Goal: Task Accomplishment & Management: Manage account settings

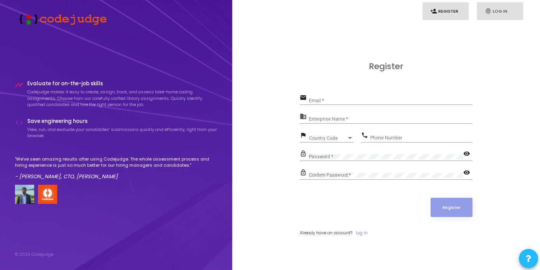
click at [499, 6] on link "fingerprint Log In" at bounding box center [500, 11] width 46 height 18
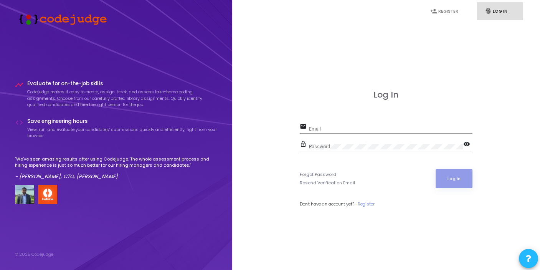
click at [394, 123] on div "Email" at bounding box center [391, 127] width 164 height 12
type input "akhil@codejudge.io"
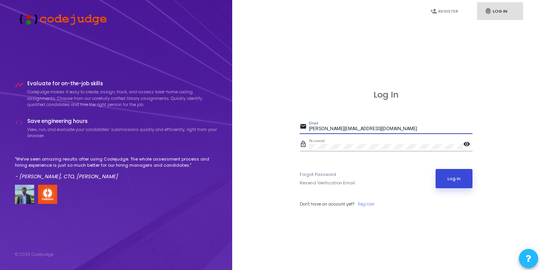
click at [449, 175] on button "Log In" at bounding box center [454, 178] width 37 height 19
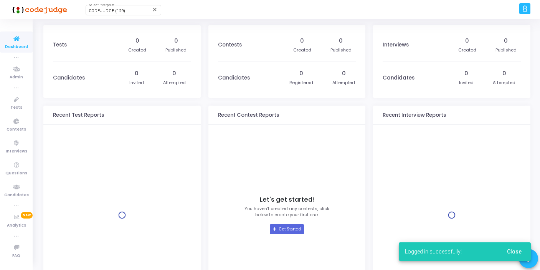
click at [120, 2] on div "CODEJUDGE (129) Select Enterprise close" at bounding box center [297, 9] width 440 height 19
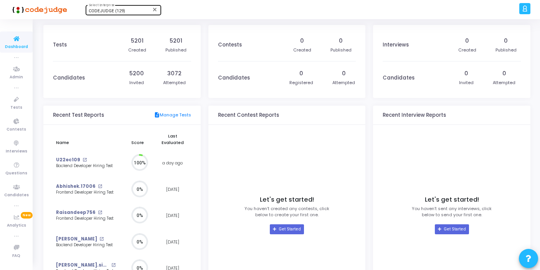
click at [121, 7] on div "CODEJUDGE (129) Select Enterprise" at bounding box center [123, 10] width 69 height 12
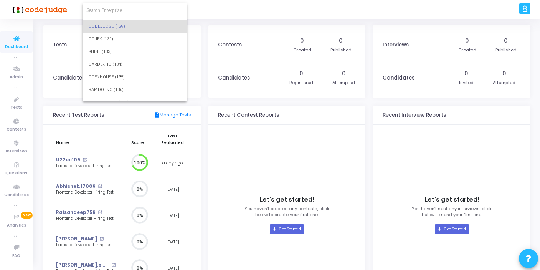
click at [130, 8] on input at bounding box center [134, 10] width 97 height 7
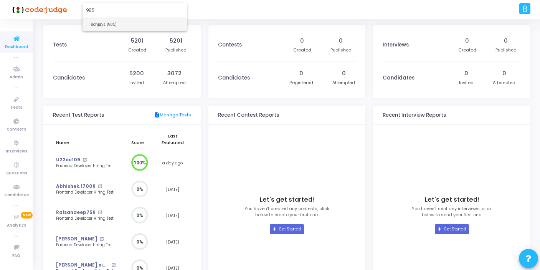
type input "985"
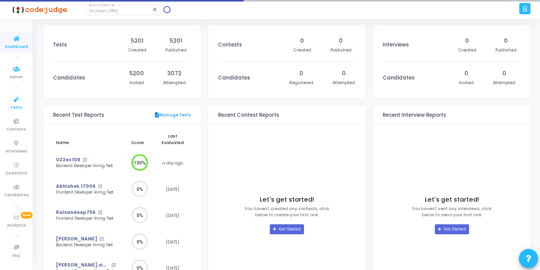
click at [7, 108] on link "Tests" at bounding box center [16, 102] width 33 height 21
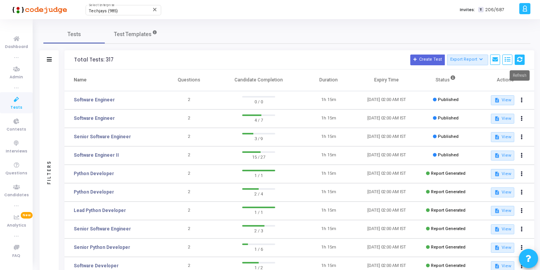
click at [520, 62] on icon at bounding box center [519, 59] width 5 height 5
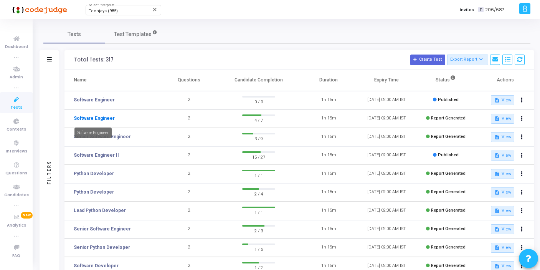
click at [107, 117] on link "Software Engineer" at bounding box center [94, 118] width 41 height 7
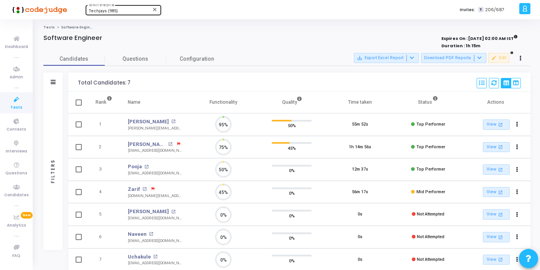
scroll to position [16, 20]
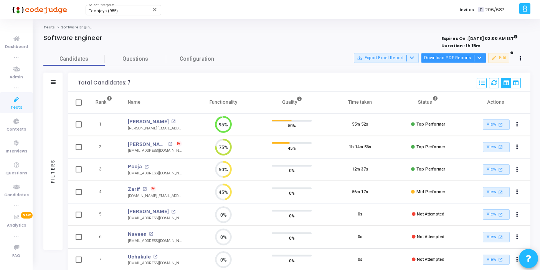
click at [451, 60] on button "Download PDF Reports" at bounding box center [453, 58] width 65 height 10
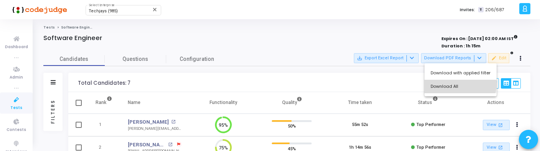
click at [458, 84] on button "Download All" at bounding box center [461, 85] width 72 height 13
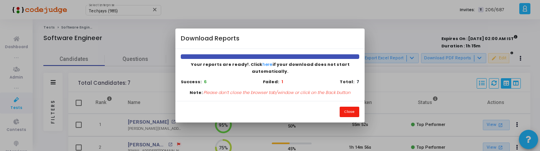
click at [345, 107] on button "Close" at bounding box center [350, 111] width 20 height 10
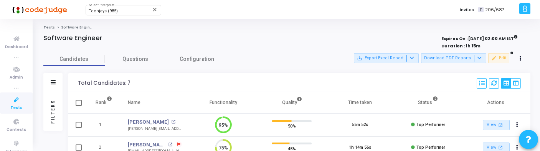
click at [52, 102] on div "Filters" at bounding box center [53, 111] width 7 height 84
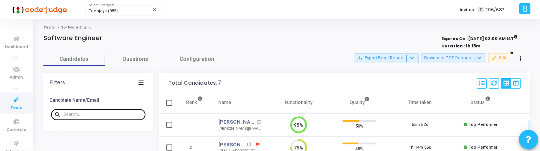
click at [86, 112] on input "text" at bounding box center [102, 114] width 79 height 5
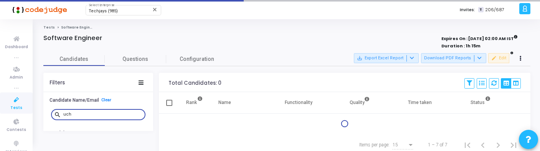
type input "uch"
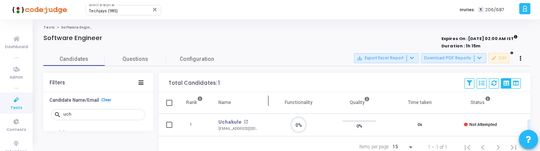
scroll to position [16, 20]
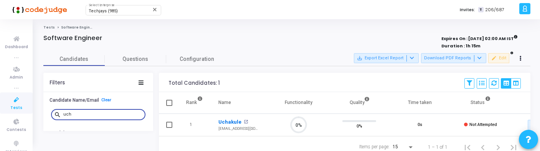
click at [233, 119] on link "Uchakule" at bounding box center [230, 122] width 23 height 8
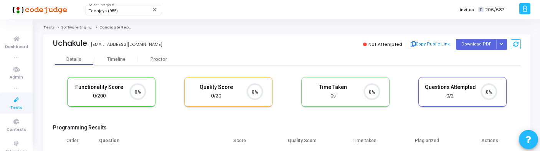
scroll to position [3, 3]
click at [499, 44] on button "Button group with nested dropdown" at bounding box center [502, 44] width 11 height 10
click at [479, 55] on button "Regenerate PDF" at bounding box center [477, 59] width 59 height 12
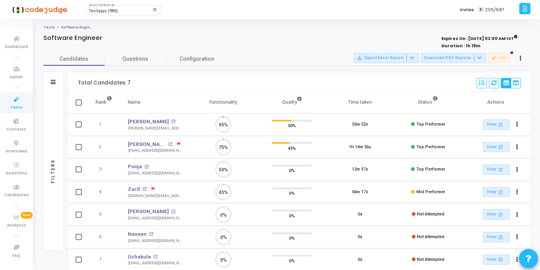
click at [22, 106] on link "Tests" at bounding box center [16, 102] width 33 height 21
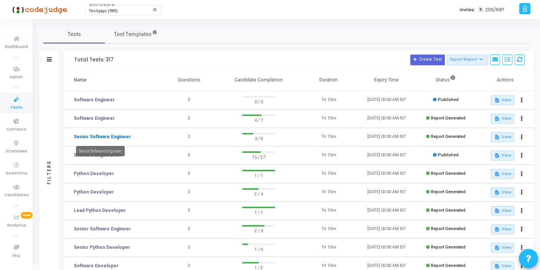
click at [123, 136] on link "Senior Software Engineer" at bounding box center [102, 136] width 57 height 7
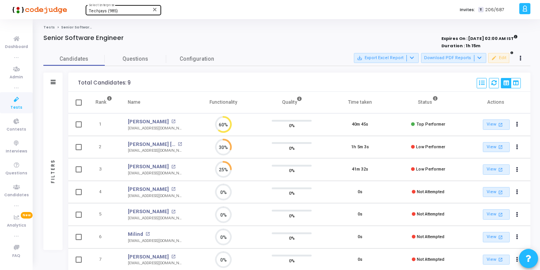
scroll to position [16, 20]
click at [464, 60] on button "Download PDF Reports" at bounding box center [453, 58] width 65 height 10
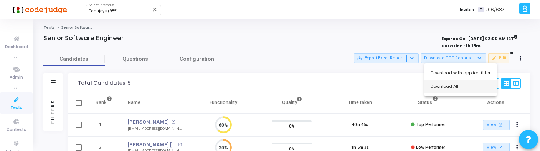
click at [448, 87] on button "Download All" at bounding box center [461, 85] width 72 height 13
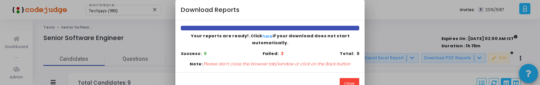
scroll to position [3, 3]
click at [356, 78] on button "Close" at bounding box center [350, 83] width 20 height 10
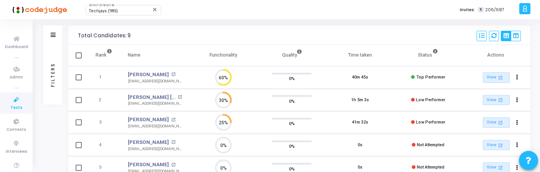
click at [55, 81] on div "Filters" at bounding box center [52, 75] width 19 height 60
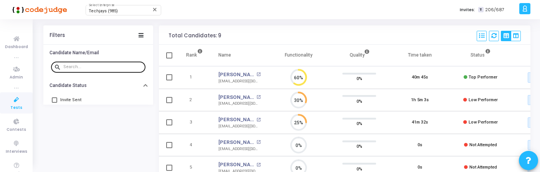
click at [93, 70] on div at bounding box center [102, 66] width 79 height 12
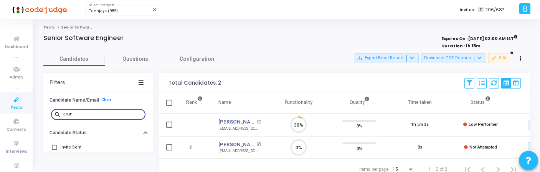
scroll to position [3, 3]
click at [235, 143] on link "[PERSON_NAME]" at bounding box center [237, 145] width 36 height 8
click at [90, 115] on input "arun" at bounding box center [102, 114] width 79 height 5
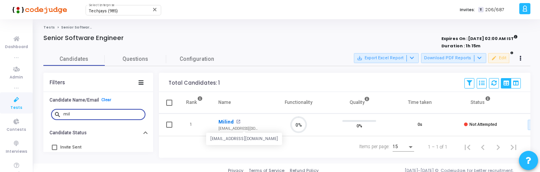
scroll to position [16, 20]
type input "mil"
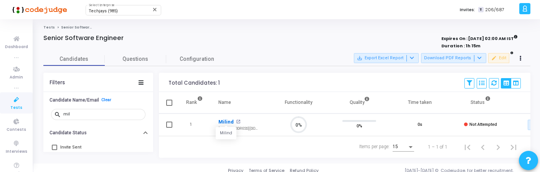
click at [226, 122] on link "Milind" at bounding box center [226, 122] width 15 height 8
click at [105, 116] on input "mil" at bounding box center [102, 114] width 79 height 5
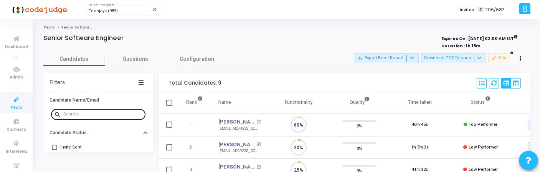
scroll to position [16, 20]
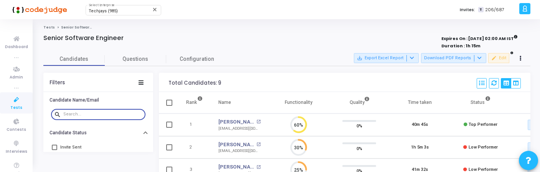
type input "z"
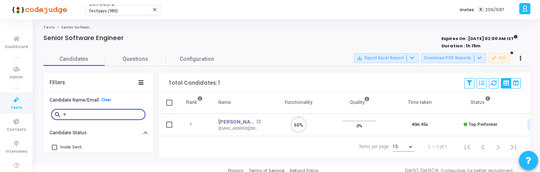
scroll to position [16, 20]
type input "aak"
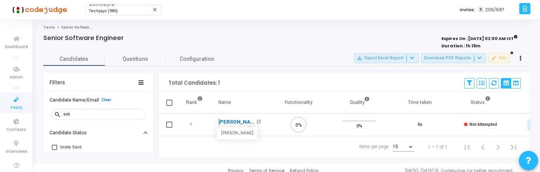
click at [239, 122] on link "Aakash Khanna" at bounding box center [237, 122] width 36 height 8
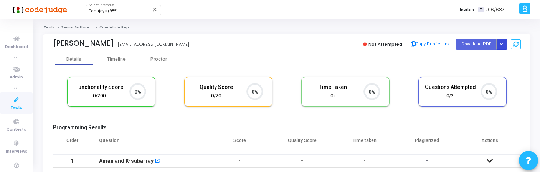
click at [503, 45] on icon "Button group with nested dropdown" at bounding box center [501, 44] width 3 height 4
click at [475, 56] on button "Regenerate PDF" at bounding box center [477, 59] width 59 height 12
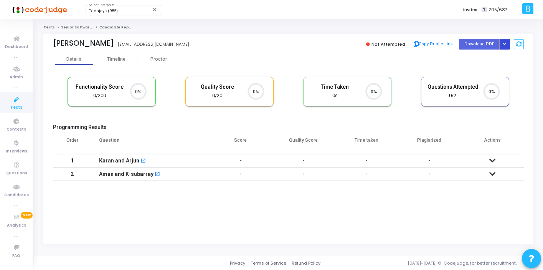
click at [506, 45] on icon "Button group with nested dropdown" at bounding box center [504, 44] width 3 height 4
click at [466, 61] on button "Regenerate PDF" at bounding box center [480, 59] width 59 height 12
click at [503, 42] on icon "Button group with nested dropdown" at bounding box center [504, 44] width 3 height 4
click at [469, 61] on button "Regenerate PDF" at bounding box center [480, 59] width 59 height 12
